Goal: Task Accomplishment & Management: Use online tool/utility

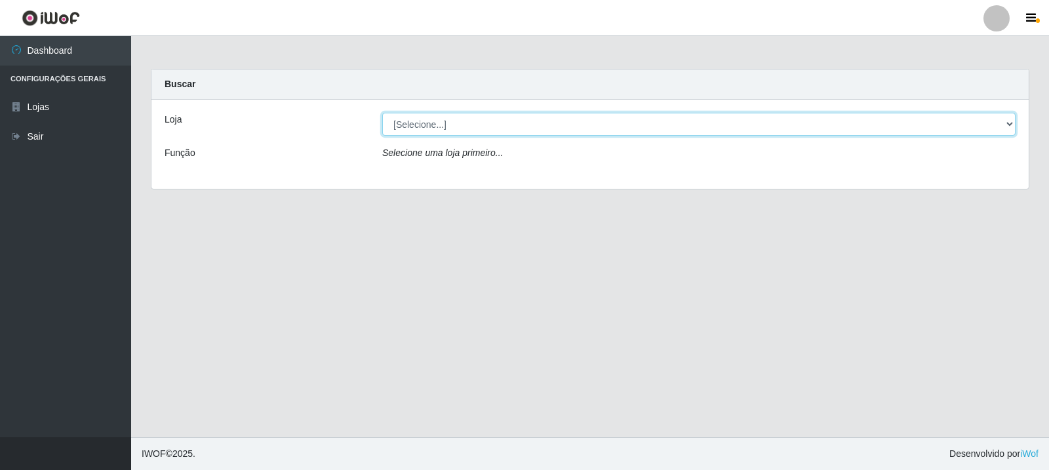
click at [429, 126] on select "[Selecione...] Rede Compras Supermercados - LOJA 3" at bounding box center [698, 124] width 633 height 23
select select "162"
click at [382, 113] on select "[Selecione...] Rede Compras Supermercados - LOJA 3" at bounding box center [698, 124] width 633 height 23
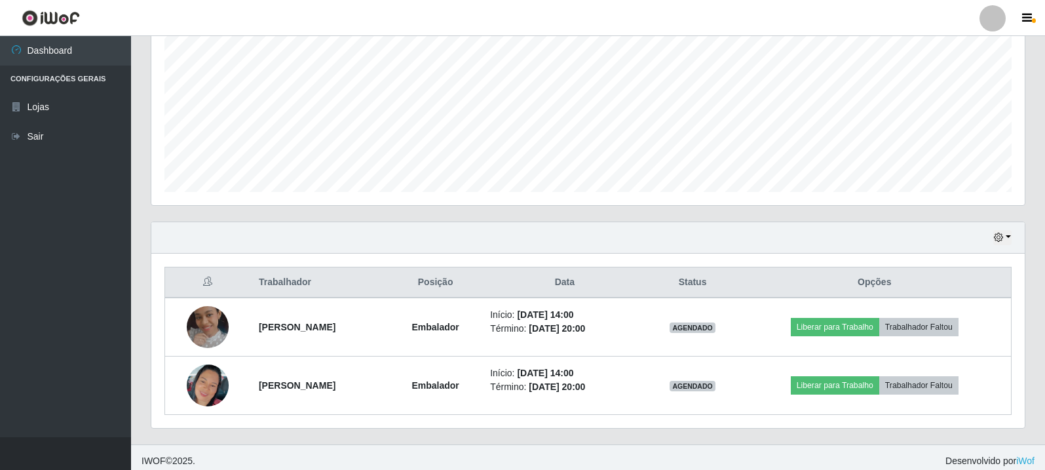
scroll to position [284, 0]
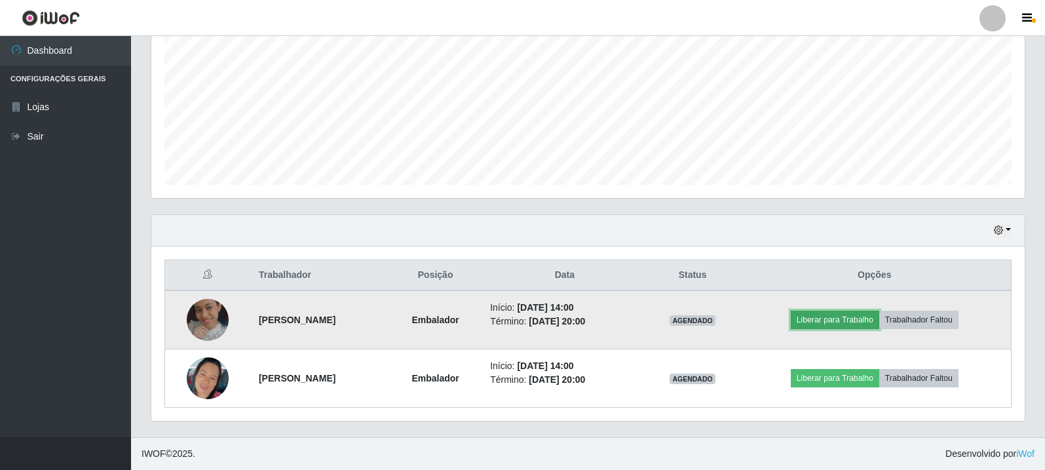
click at [876, 315] on button "Liberar para Trabalho" at bounding box center [835, 320] width 88 height 18
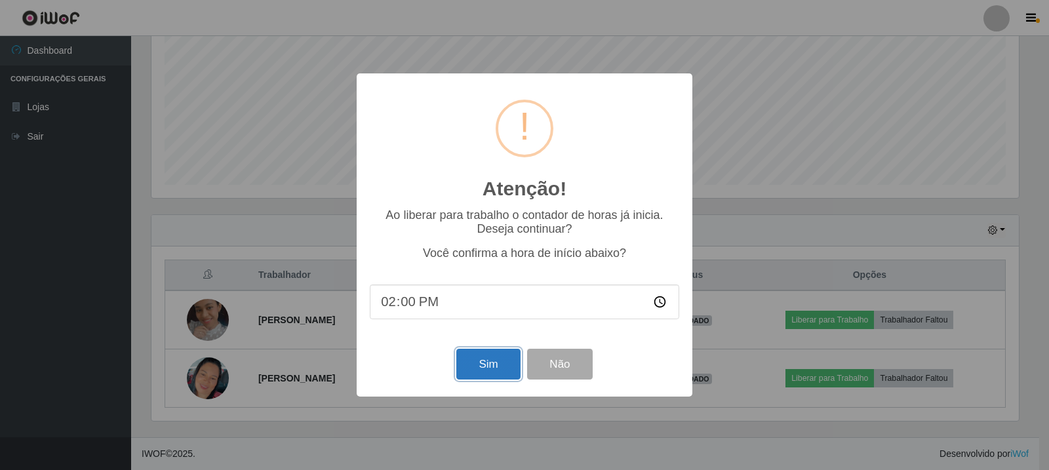
click at [499, 368] on button "Sim" at bounding box center [488, 364] width 64 height 31
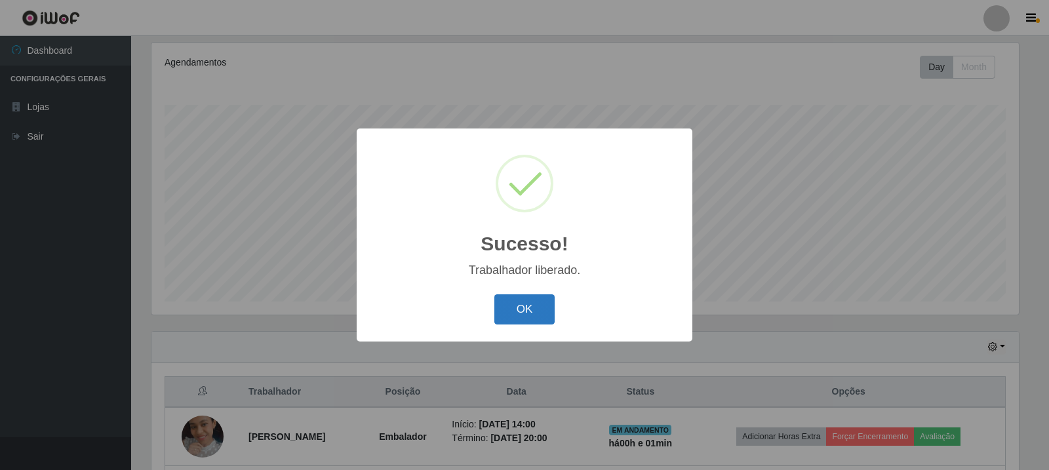
click at [527, 315] on button "OK" at bounding box center [524, 309] width 61 height 31
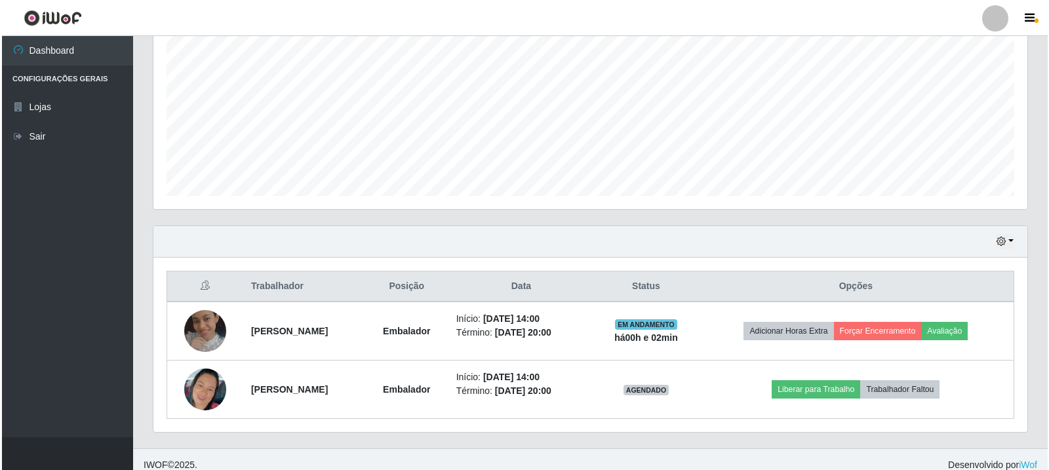
scroll to position [284, 0]
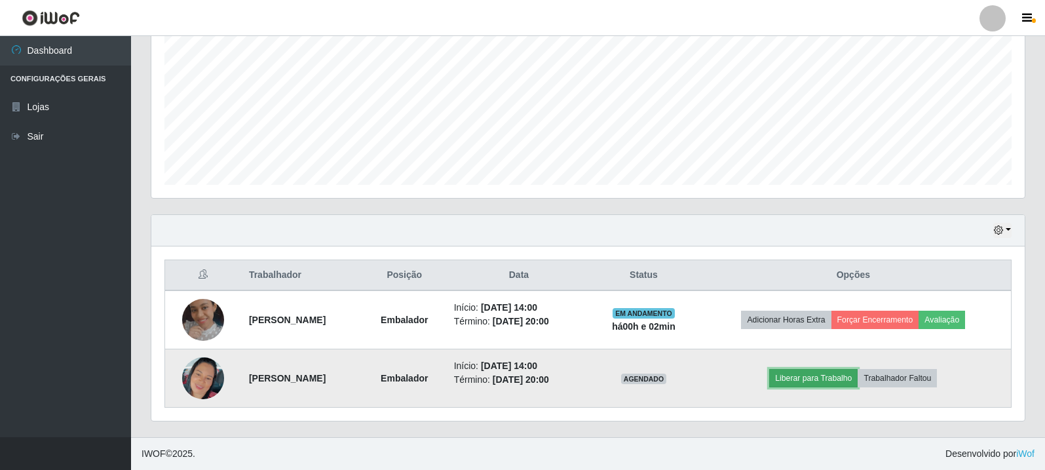
click at [836, 379] on button "Liberar para Trabalho" at bounding box center [813, 378] width 88 height 18
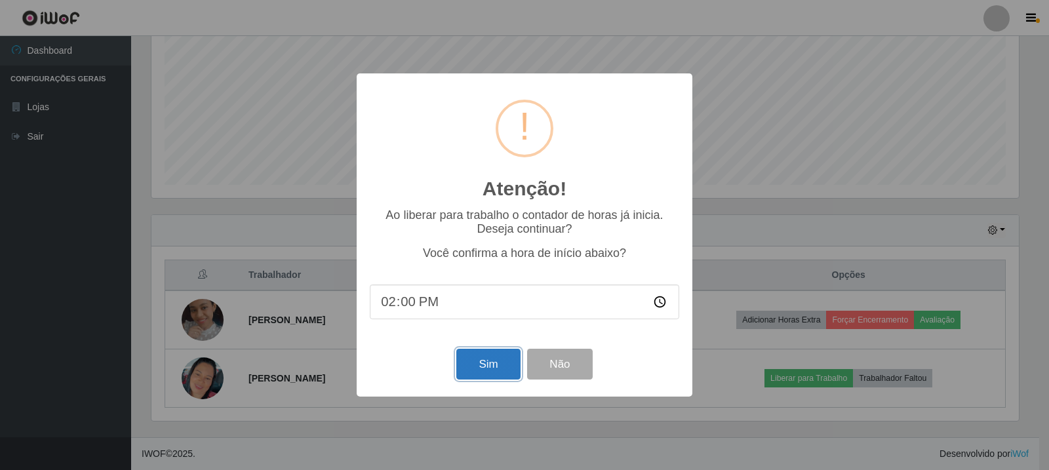
click at [465, 364] on button "Sim" at bounding box center [488, 364] width 64 height 31
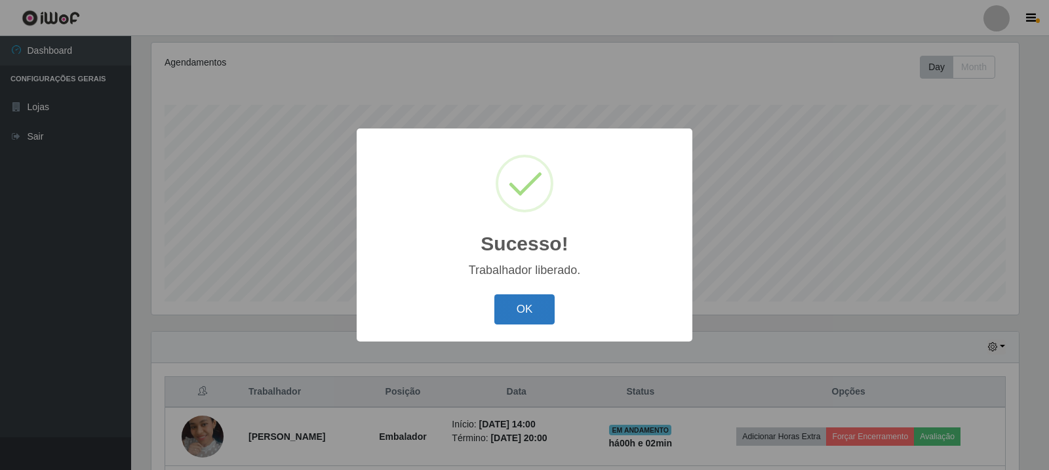
click at [532, 296] on button "OK" at bounding box center [524, 309] width 61 height 31
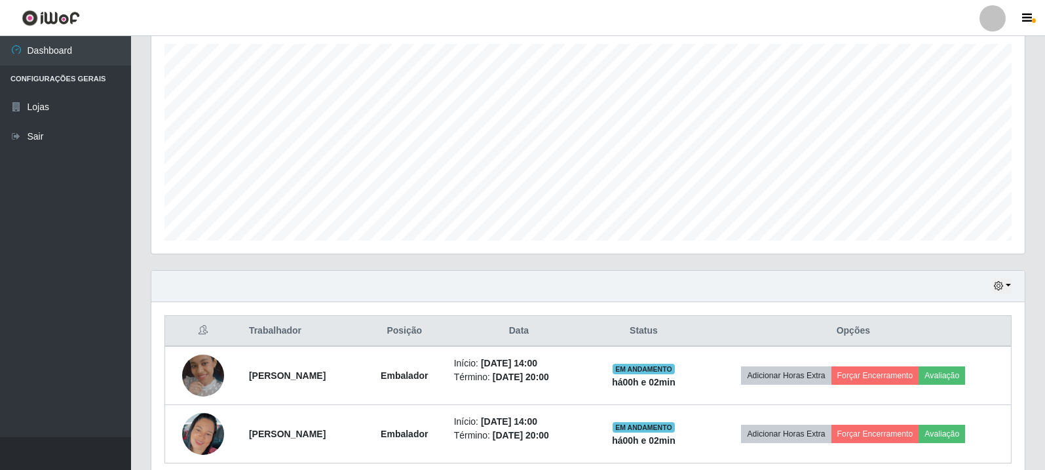
scroll to position [284, 0]
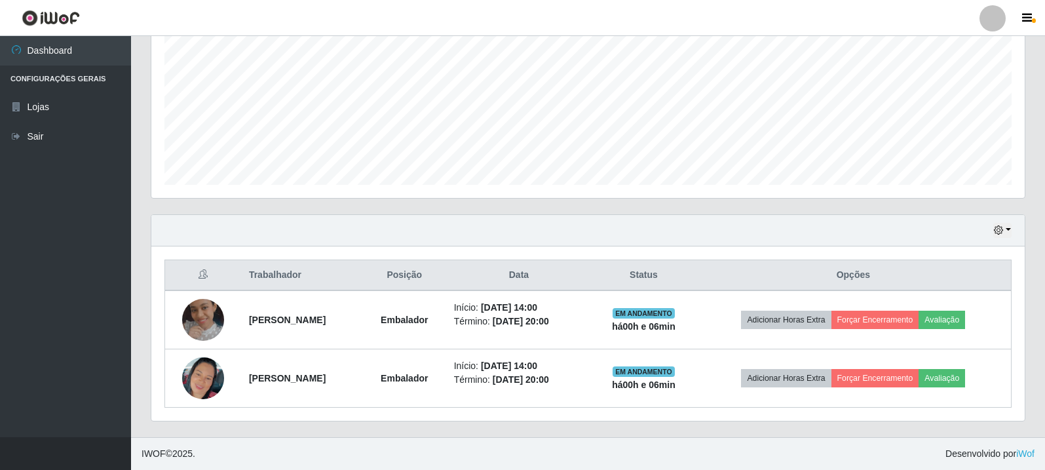
click at [779, 459] on footer "IWOF © 2025 . Desenvolvido por iWof" at bounding box center [588, 453] width 914 height 33
click at [707, 431] on div "Hoje 1 dia 3 dias 1 Semana Não encerrados Trabalhador Posição Data Status Opçõe…" at bounding box center [588, 325] width 895 height 223
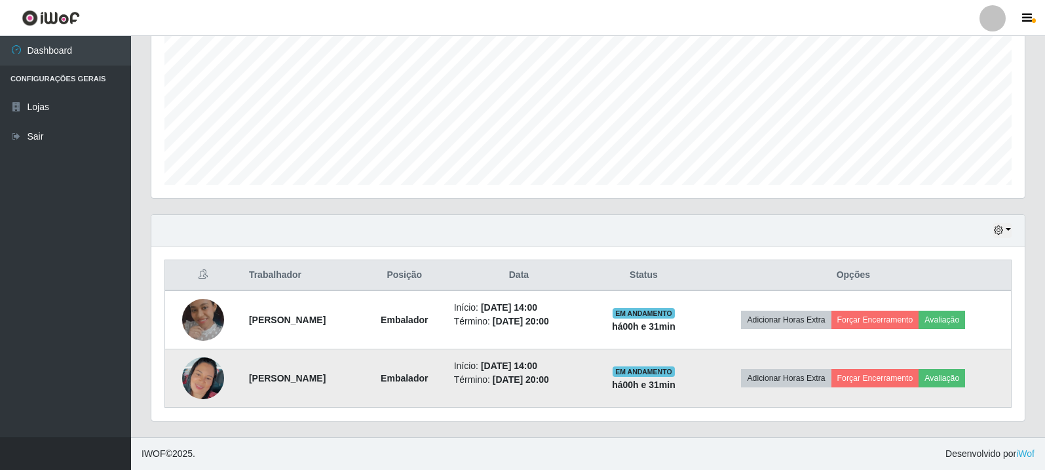
click at [195, 390] on img at bounding box center [203, 378] width 42 height 75
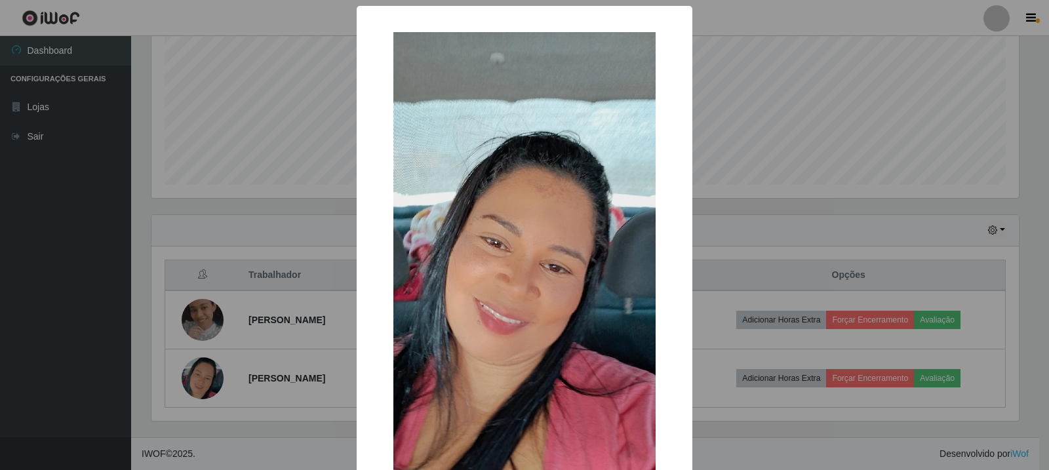
click at [206, 296] on div "× OK Cancel" at bounding box center [524, 235] width 1049 height 470
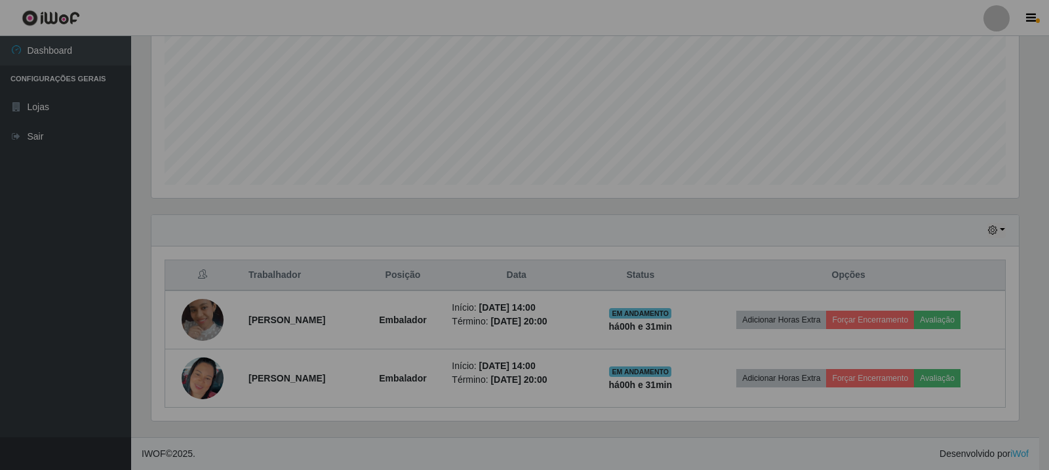
scroll to position [272, 874]
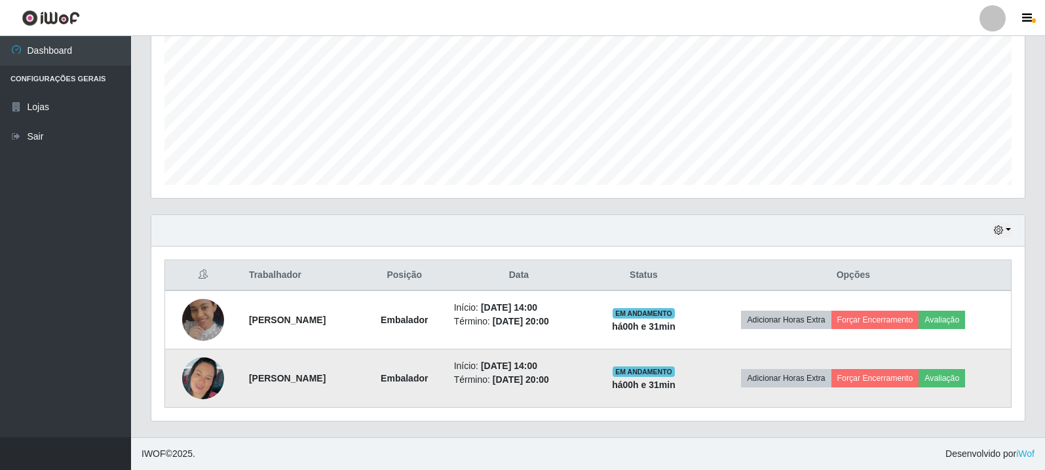
click at [203, 384] on img at bounding box center [203, 378] width 42 height 75
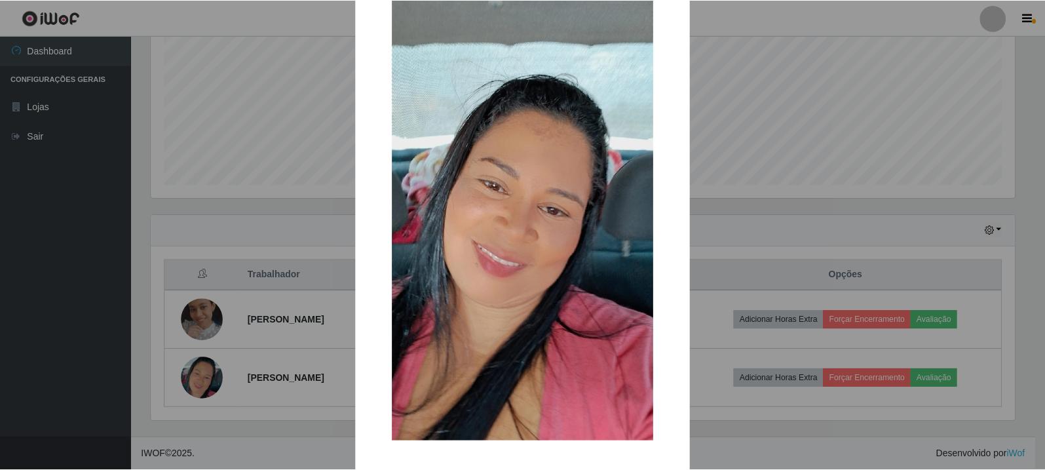
scroll to position [111, 0]
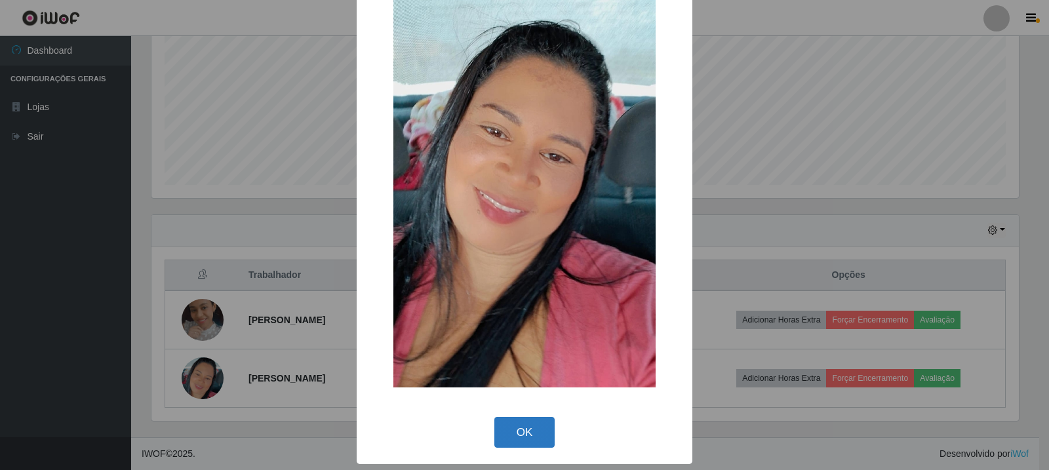
click at [538, 424] on button "OK" at bounding box center [524, 432] width 61 height 31
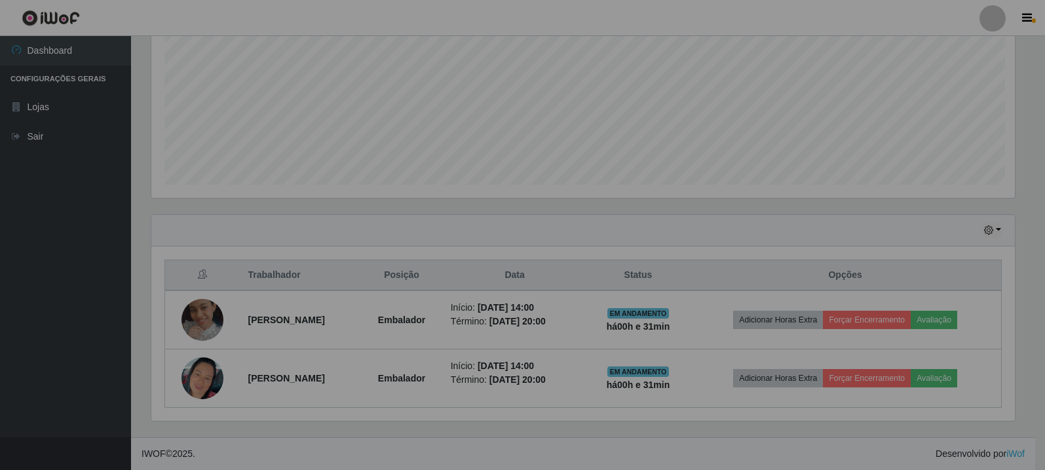
scroll to position [272, 874]
